Goal: Information Seeking & Learning: Find specific page/section

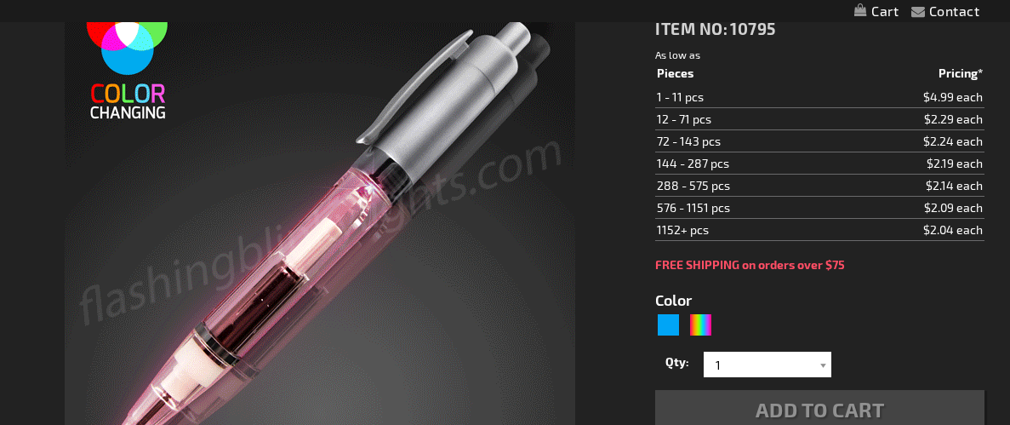
type input "5659"
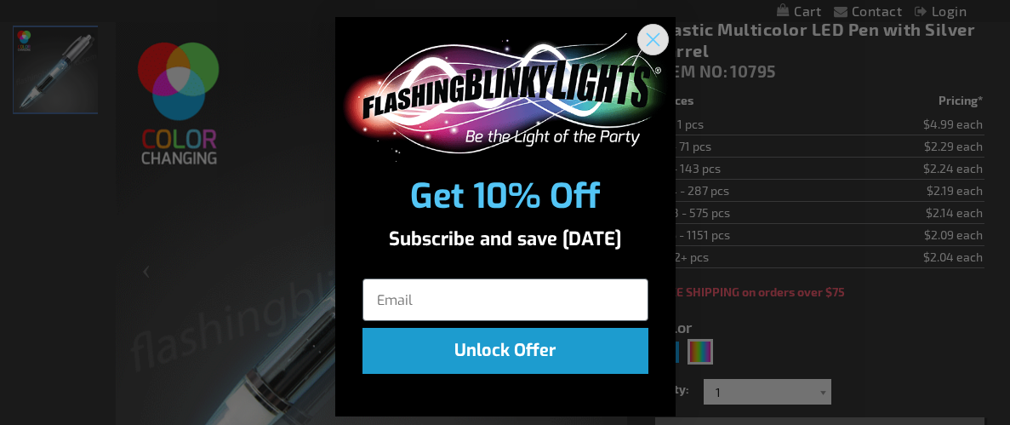
click at [653, 37] on circle "Close dialog" at bounding box center [652, 40] width 28 height 28
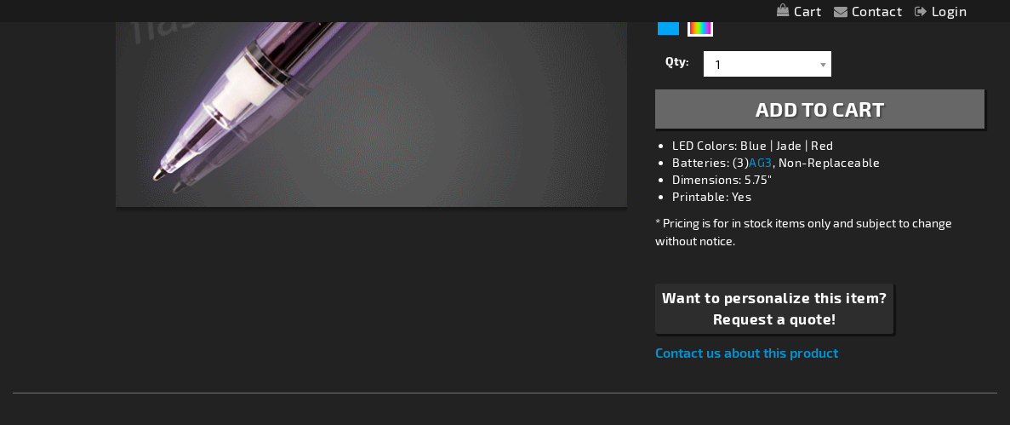
scroll to position [564, 0]
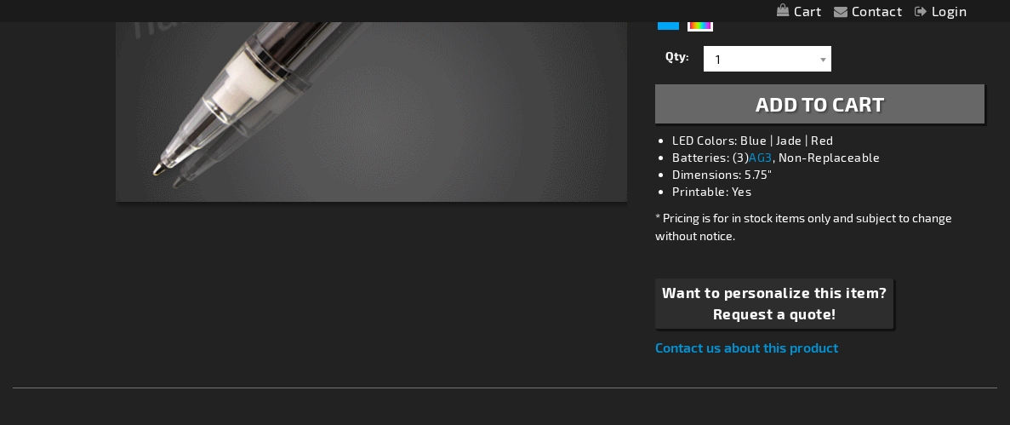
click at [751, 345] on link "Contact us about this product" at bounding box center [746, 347] width 183 height 16
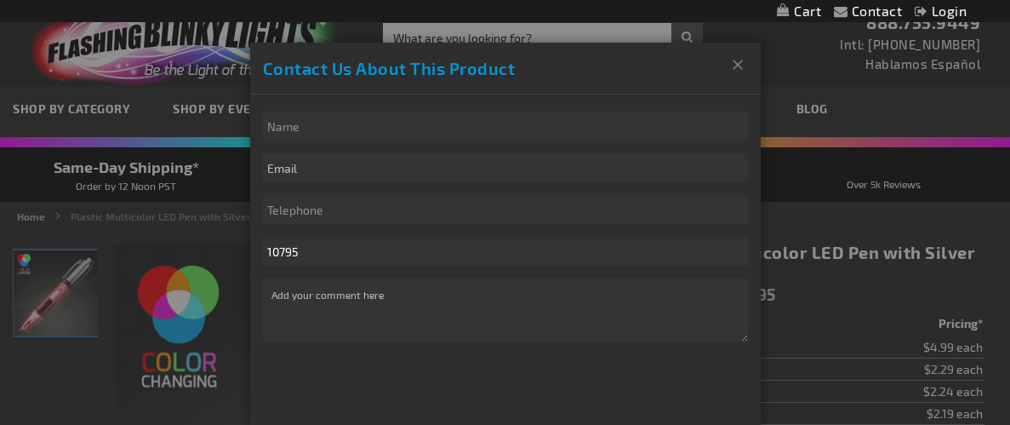
scroll to position [0, 0]
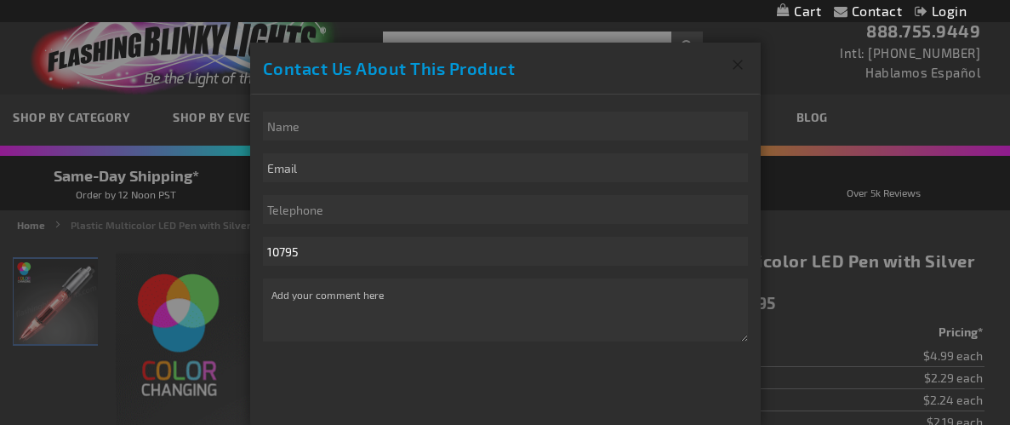
click at [744, 61] on button "Close" at bounding box center [738, 65] width 45 height 44
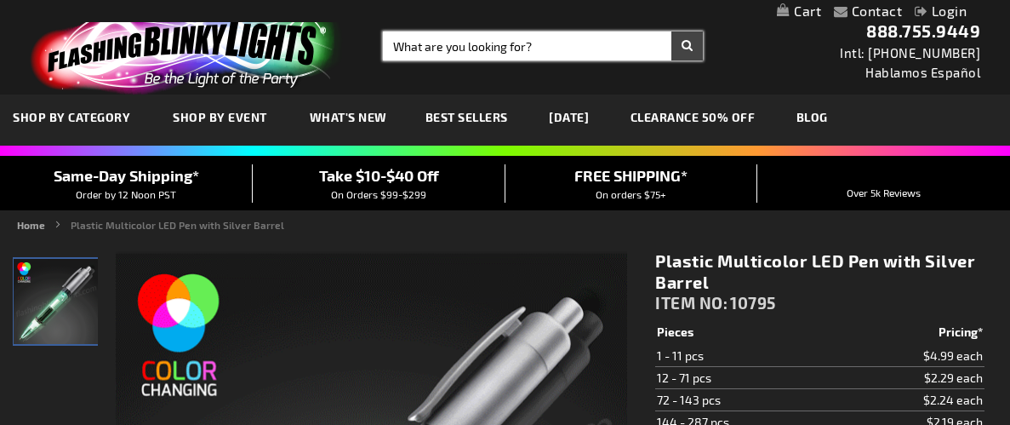
click at [528, 44] on input "Search" at bounding box center [543, 45] width 320 height 29
type input "refills"
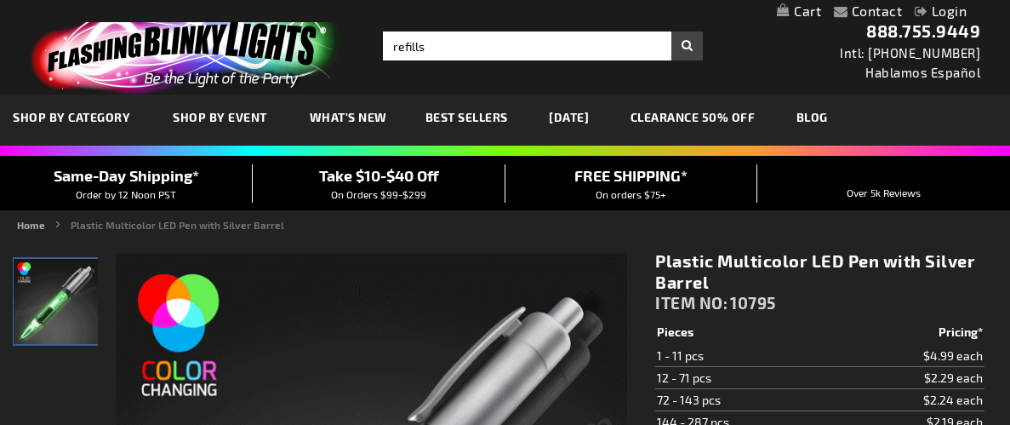
click at [687, 45] on button "Search" at bounding box center [686, 45] width 31 height 29
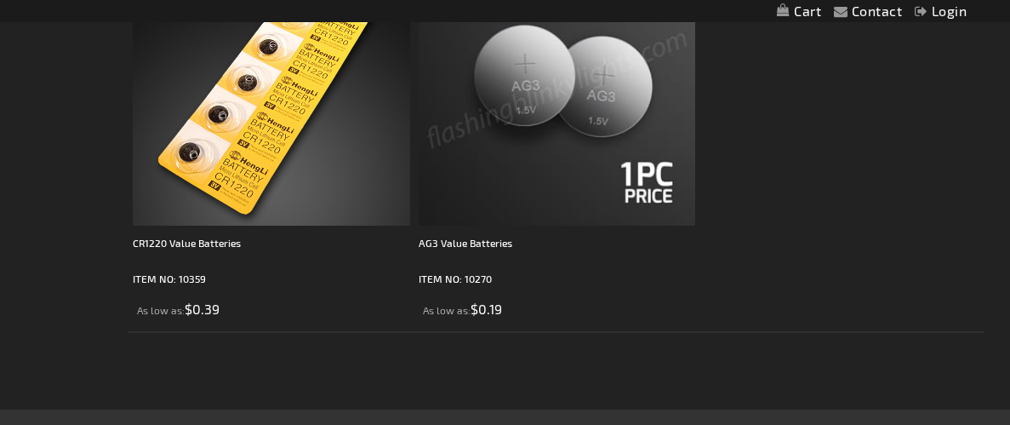
scroll to position [300, 0]
